Goal: Register for event/course

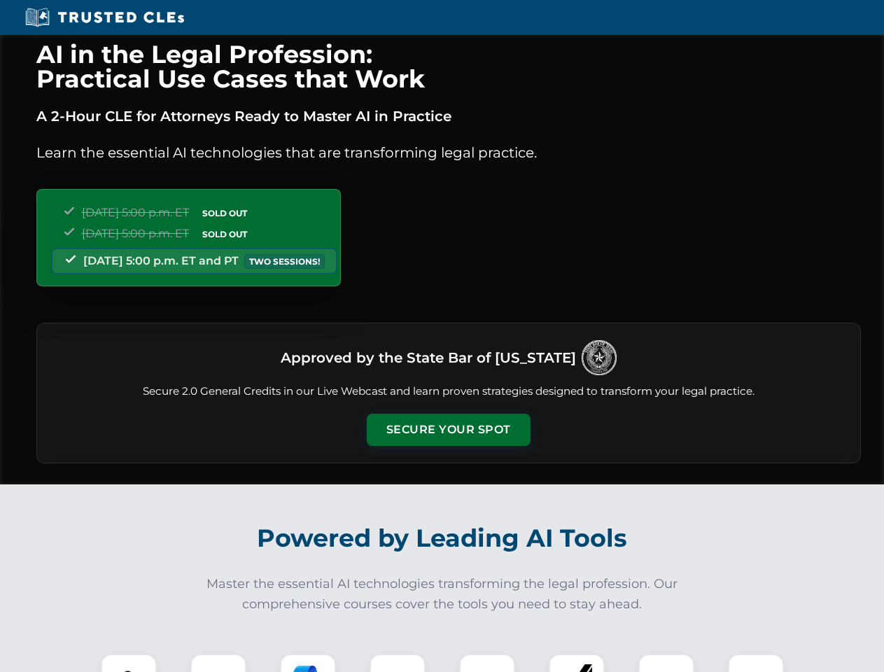
click at [448, 430] on button "Secure Your Spot" at bounding box center [449, 430] width 164 height 32
click at [129, 663] on img at bounding box center [128, 681] width 41 height 41
